Goal: Task Accomplishment & Management: Manage account settings

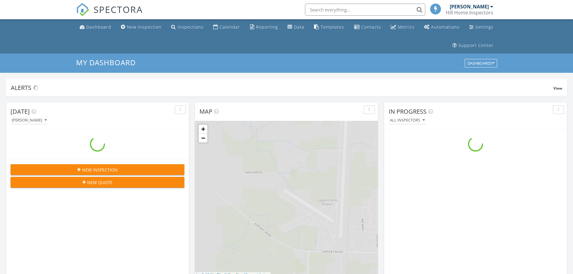
scroll to position [557, 583]
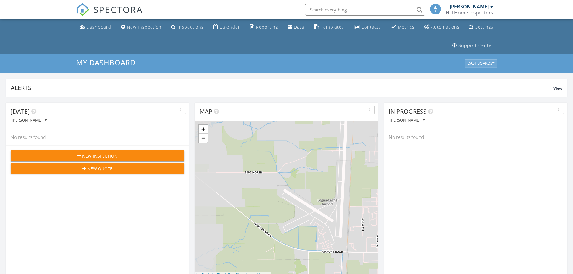
click at [492, 65] on div "Dashboards" at bounding box center [481, 63] width 27 height 4
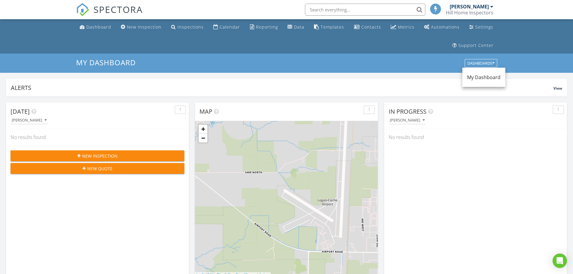
click at [486, 77] on span "My Dashboard" at bounding box center [483, 77] width 33 height 7
click at [371, 110] on div "button" at bounding box center [370, 110] width 6 height 4
click at [491, 61] on div "Dashboards" at bounding box center [481, 63] width 27 height 4
click at [493, 64] on icon "button" at bounding box center [494, 63] width 2 height 4
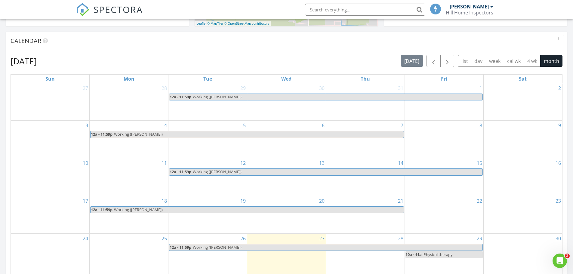
scroll to position [241, 0]
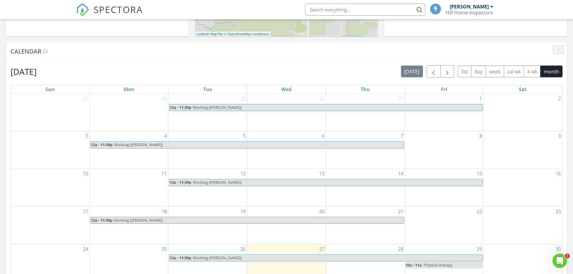
click at [561, 50] on div "button" at bounding box center [559, 50] width 6 height 4
click at [525, 50] on div "Calendar" at bounding box center [282, 51] width 543 height 9
click at [451, 72] on span "button" at bounding box center [447, 71] width 7 height 7
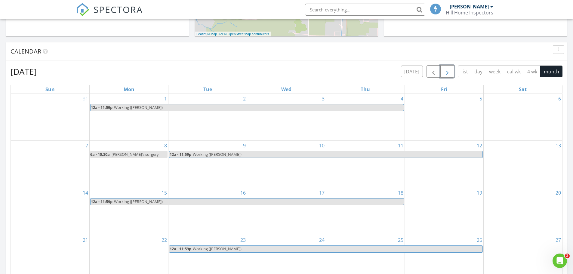
click at [138, 157] on link "6a - 10:30a Cory’s surgery" at bounding box center [128, 154] width 77 height 7
select select "8"
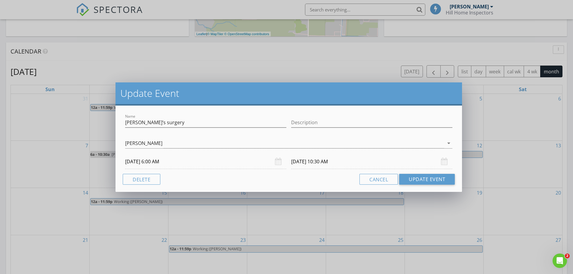
click at [333, 159] on input "09/08/2025 10:30 AM" at bounding box center [371, 161] width 161 height 15
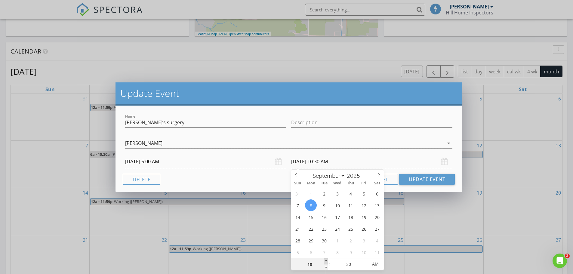
type input "11"
type input "09/08/2025 11:30 AM"
click at [326, 261] on span at bounding box center [326, 262] width 4 height 6
type input "12"
type input "09/08/2025 12:30 PM"
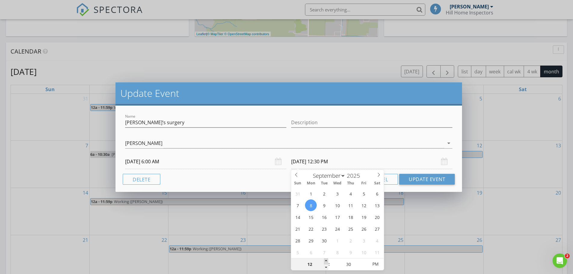
click at [326, 261] on span at bounding box center [326, 262] width 4 height 6
type input "01"
type input "09/08/2025 1:30 PM"
click at [326, 261] on span at bounding box center [326, 262] width 4 height 6
type input "02"
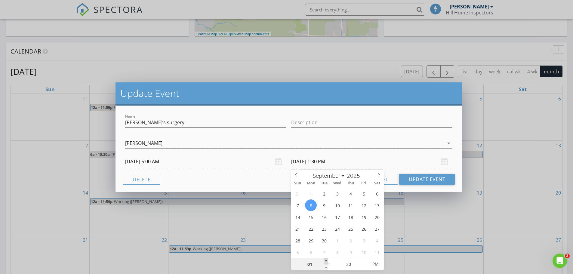
type input "09/08/2025 2:30 PM"
click at [326, 261] on span at bounding box center [326, 262] width 4 height 6
type input "03"
type input "09/08/2025 3:30 PM"
click at [326, 261] on span at bounding box center [326, 262] width 4 height 6
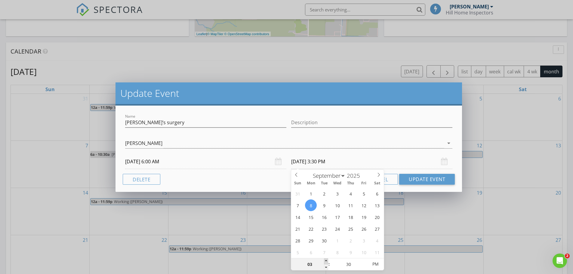
type input "04"
type input "09/08/2025 4:30 PM"
click at [326, 261] on span at bounding box center [326, 262] width 4 height 6
type input "05"
type input "09/08/2025 5:30 PM"
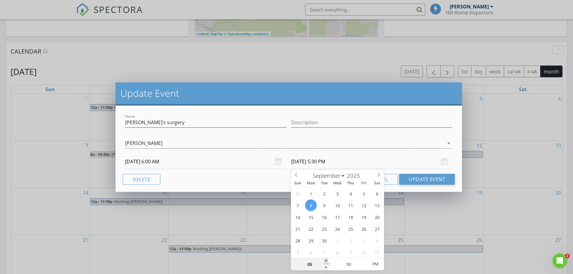
click at [326, 261] on span at bounding box center [326, 262] width 4 height 6
click at [458, 166] on div "Name Cory’s surgery Description Cory Hill Cory Hill arrow_drop_down 09/08/2025 …" at bounding box center [289, 149] width 347 height 86
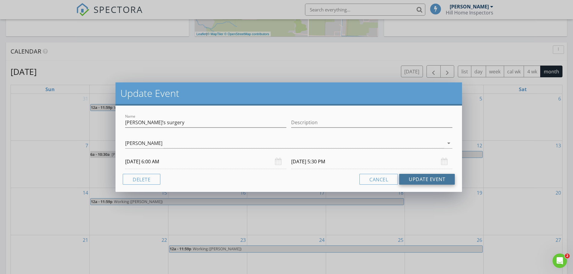
click at [443, 181] on button "Update Event" at bounding box center [427, 179] width 56 height 11
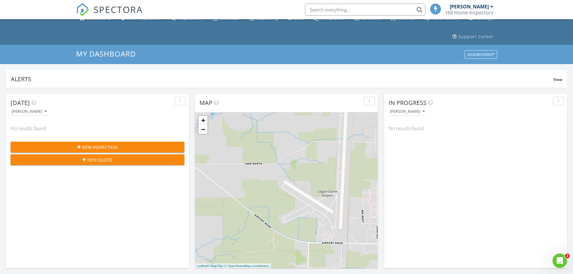
scroll to position [0, 0]
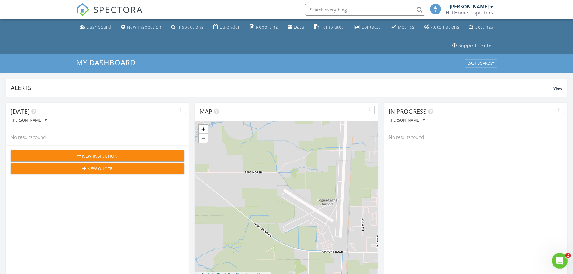
click at [557, 260] on icon "Open Intercom Messenger" at bounding box center [559, 260] width 10 height 10
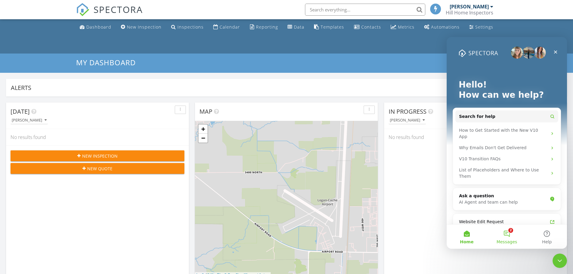
click at [505, 237] on button "2 Messages" at bounding box center [507, 237] width 40 height 24
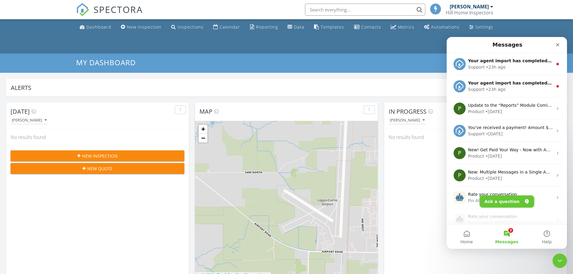
click at [504, 202] on button "Ask a question" at bounding box center [507, 202] width 54 height 12
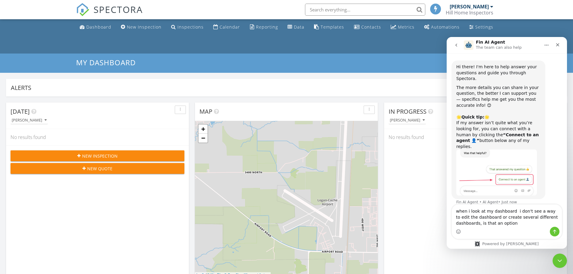
type textarea "when i look at my dashboard i don't see a way to edit the dashboard or create s…"
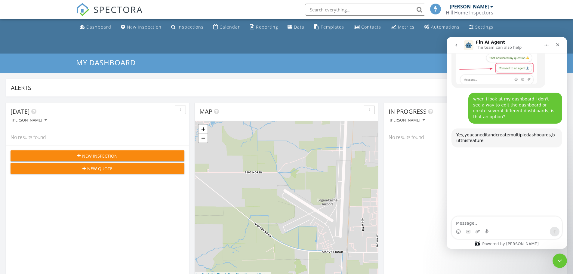
scroll to position [141, 0]
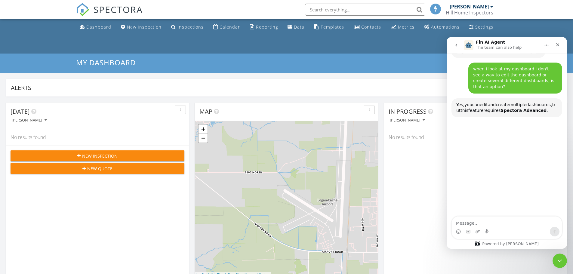
drag, startPoint x: 287, startPoint y: 114, endPoint x: 317, endPoint y: 119, distance: 30.3
click at [317, 119] on div "Map" at bounding box center [286, 112] width 183 height 18
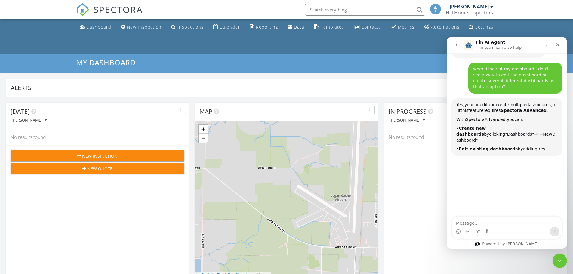
drag, startPoint x: 312, startPoint y: 130, endPoint x: 319, endPoint y: 126, distance: 8.0
click at [319, 126] on div "+ − Leaflet | © MapTiler © OpenStreetMap contributors" at bounding box center [286, 199] width 183 height 156
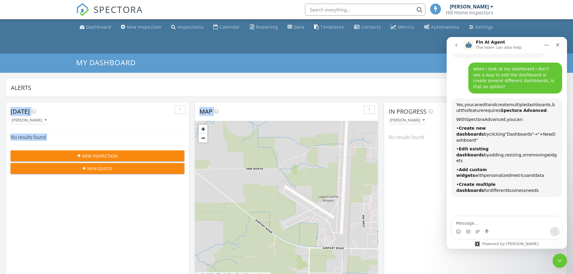
drag, startPoint x: 307, startPoint y: 107, endPoint x: 379, endPoint y: 106, distance: 72.0
click at [302, 109] on div "Map" at bounding box center [282, 111] width 165 height 9
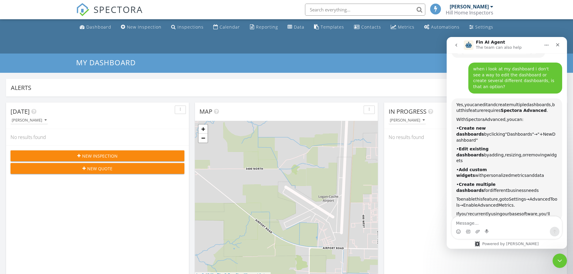
click at [179, 109] on div "button" at bounding box center [181, 110] width 6 height 4
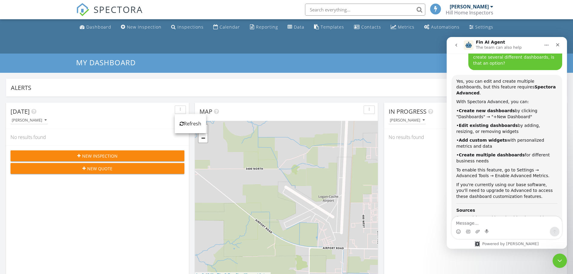
scroll to position [166, 0]
click at [198, 96] on div "Alerts View" at bounding box center [286, 88] width 561 height 18
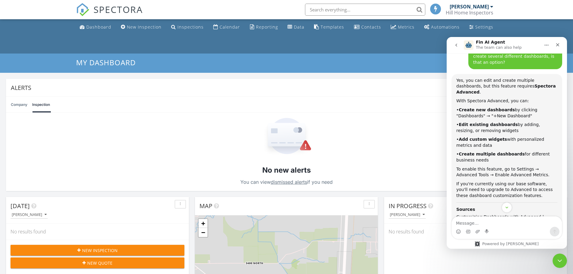
click at [207, 106] on div "Company Inspection Learn More" at bounding box center [287, 105] width 552 height 16
click at [15, 104] on link "Company" at bounding box center [19, 105] width 17 height 16
click at [44, 102] on link "Inspection" at bounding box center [41, 105] width 18 height 16
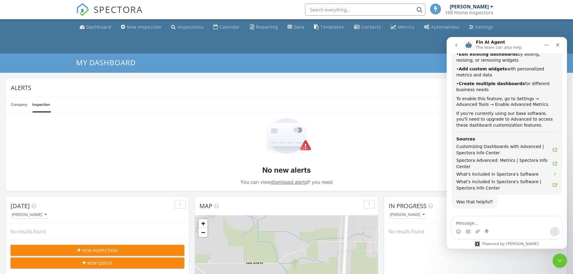
scroll to position [241, 0]
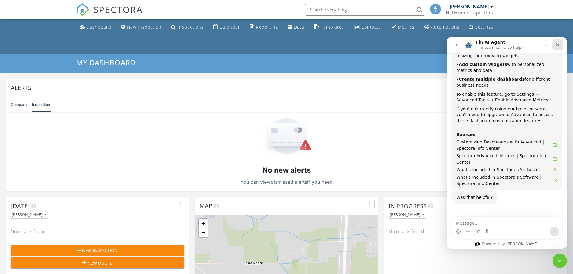
click at [557, 44] on icon "Close" at bounding box center [558, 44] width 5 height 5
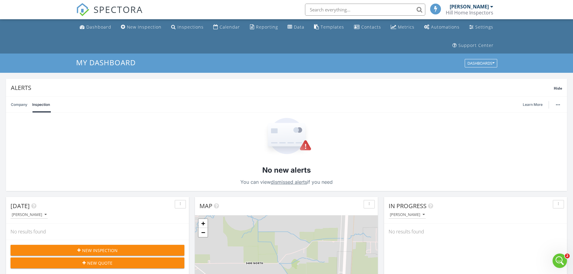
click at [384, 49] on div "Dashboard New Inspection Inspections Calendar Reporting Data Templates Contacts…" at bounding box center [286, 36] width 421 height 34
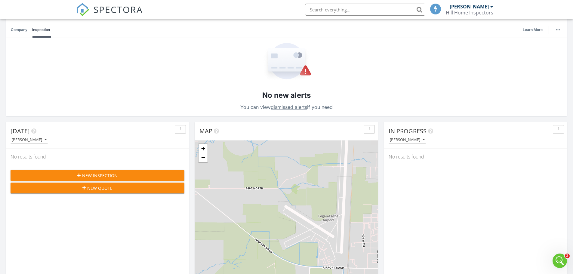
scroll to position [60, 0]
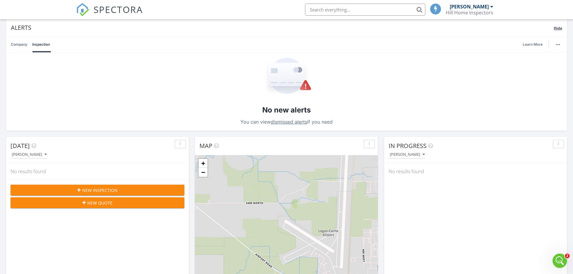
click at [563, 27] on div "Alerts Hide" at bounding box center [286, 28] width 561 height 18
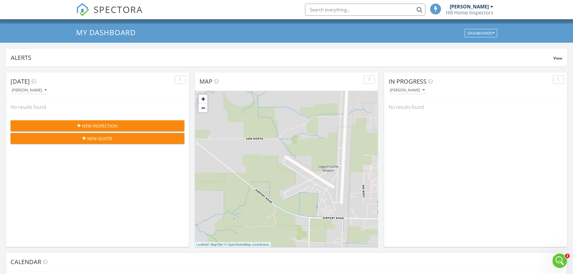
scroll to position [0, 0]
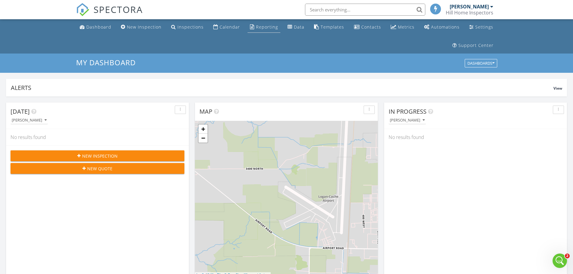
click at [261, 27] on div "Reporting" at bounding box center [267, 27] width 22 height 6
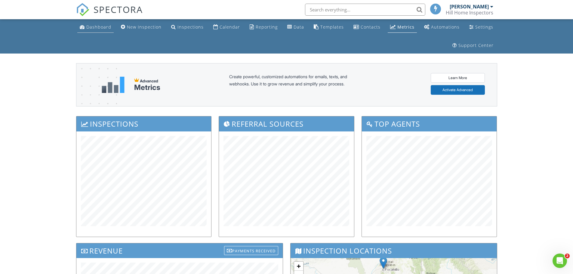
click at [104, 27] on div "Dashboard" at bounding box center [98, 27] width 25 height 6
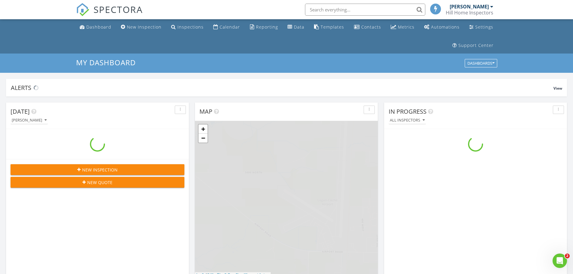
scroll to position [557, 583]
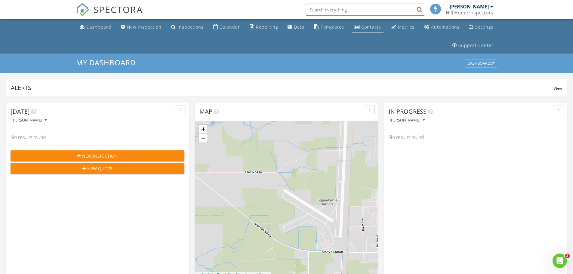
click at [366, 30] on link "Contacts" at bounding box center [368, 27] width 32 height 11
